Goal: Navigation & Orientation: Find specific page/section

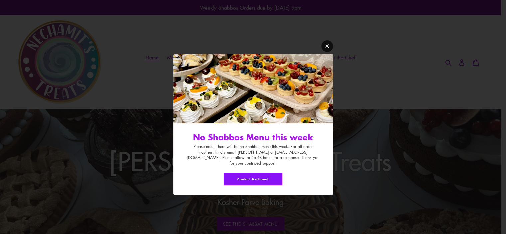
click at [330, 49] on link "Modal window" at bounding box center [327, 46] width 12 height 12
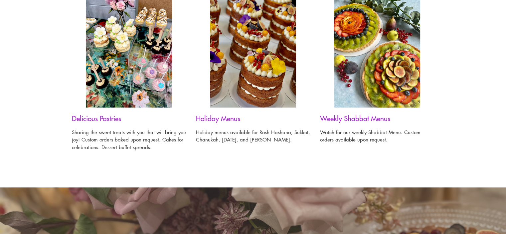
scroll to position [536, 0]
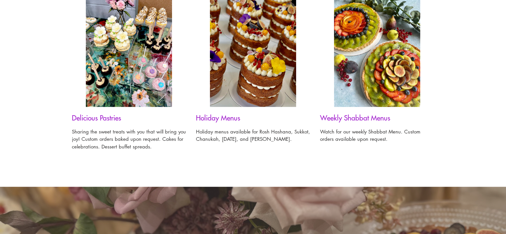
click at [211, 118] on h3 "Holiday Menus" at bounding box center [253, 117] width 114 height 8
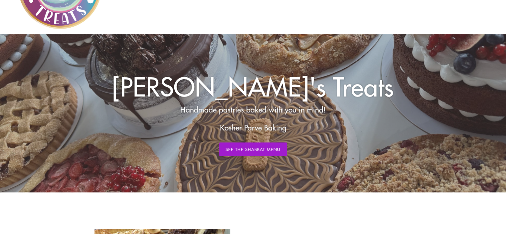
scroll to position [0, 0]
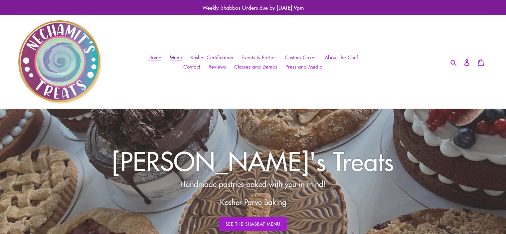
click at [178, 55] on span "Menu" at bounding box center [176, 57] width 12 height 7
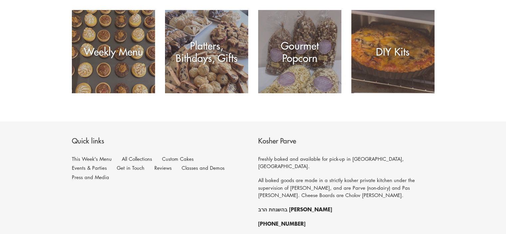
scroll to position [110, 0]
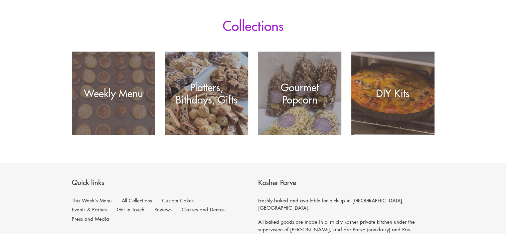
click at [130, 135] on div "Weekly Menu" at bounding box center [113, 135] width 83 height 0
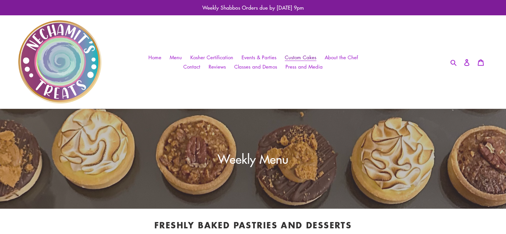
click at [298, 55] on span "Custom Cakes" at bounding box center [301, 57] width 32 height 7
